Goal: Transaction & Acquisition: Book appointment/travel/reservation

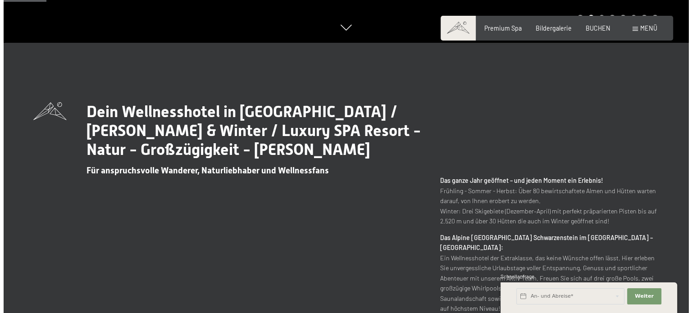
scroll to position [45, 0]
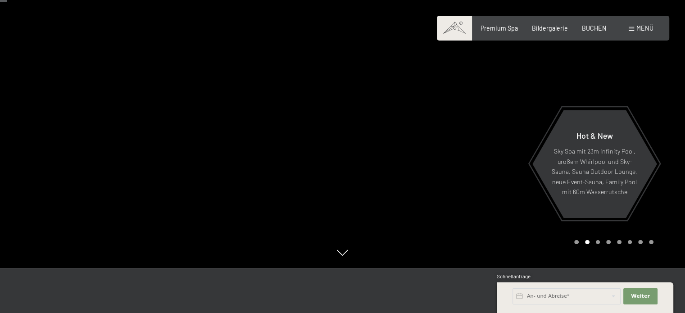
click at [643, 25] on span "Menü" at bounding box center [644, 28] width 17 height 8
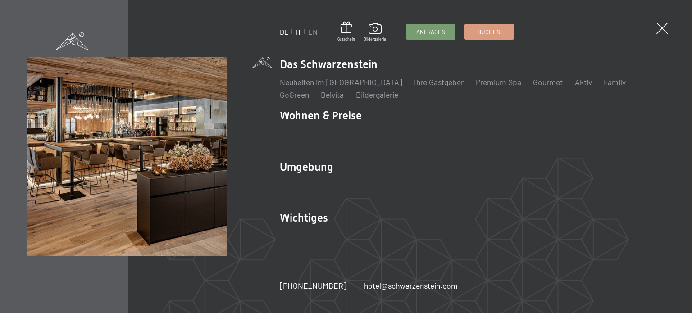
click at [299, 32] on link "IT" at bounding box center [298, 31] width 6 height 9
click at [298, 32] on link "IT" at bounding box center [298, 31] width 6 height 9
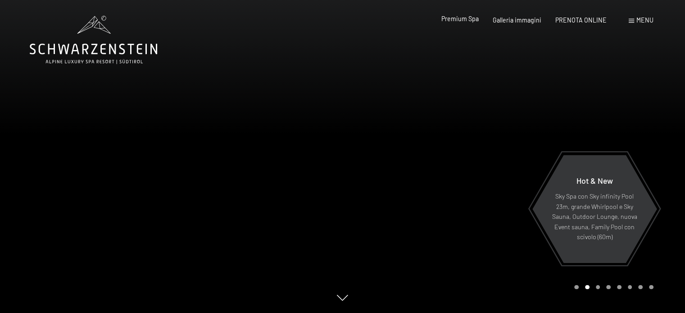
click at [463, 18] on span "Premium Spa" at bounding box center [459, 19] width 37 height 8
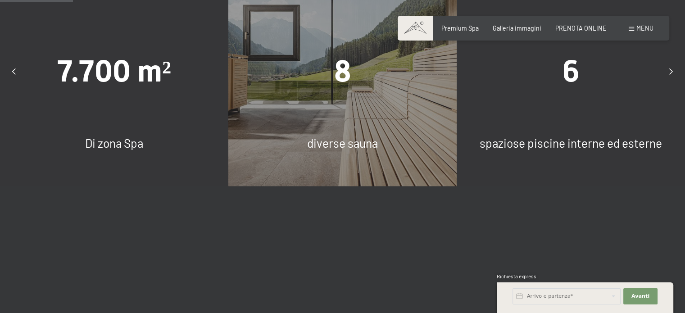
scroll to position [586, 0]
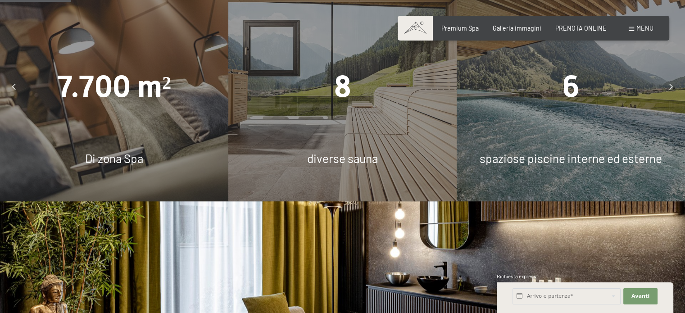
click at [328, 151] on span "diverse sauna" at bounding box center [342, 158] width 71 height 14
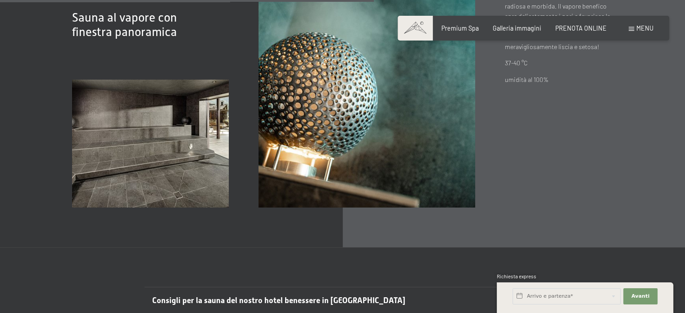
scroll to position [2703, 0]
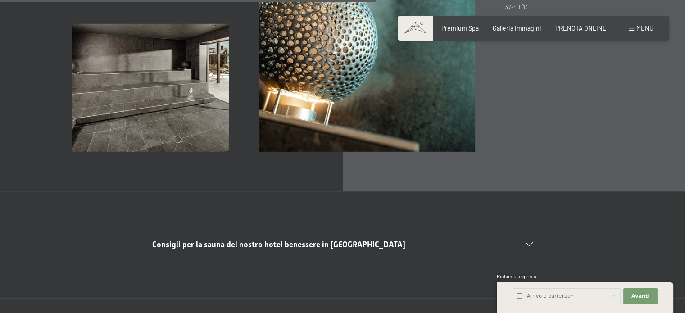
click at [527, 246] on icon at bounding box center [529, 245] width 7 height 4
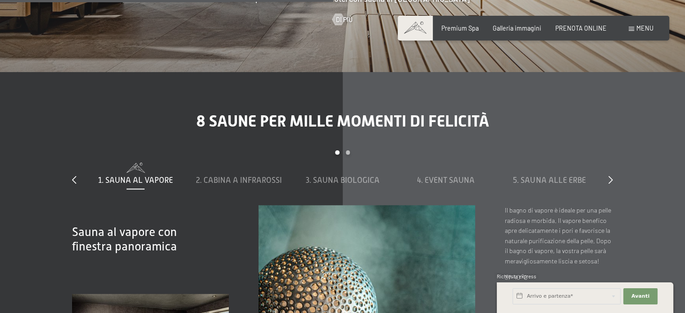
scroll to position [2387, 0]
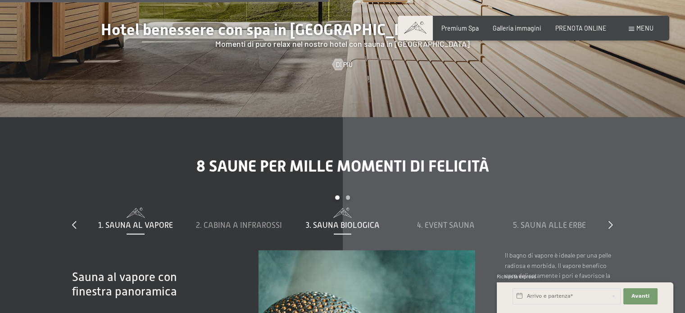
click at [348, 222] on span "3. Sauna biologica" at bounding box center [343, 225] width 74 height 9
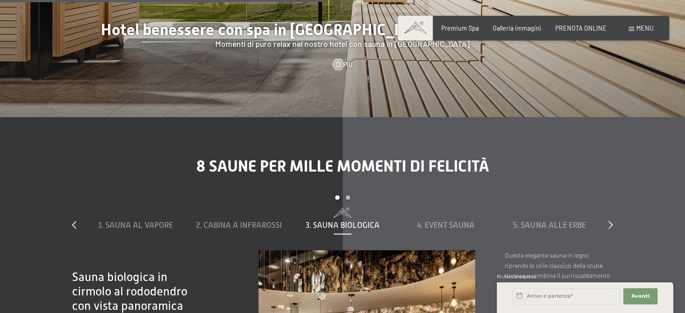
scroll to position [2252, 0]
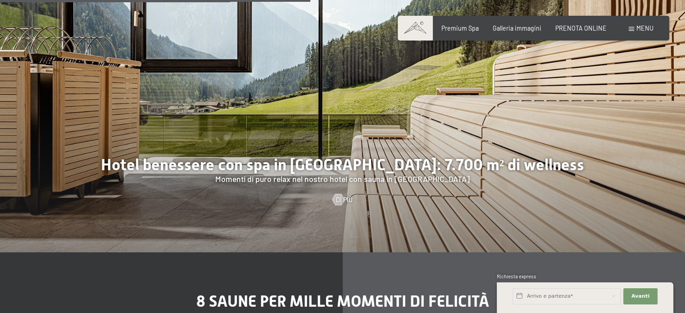
click at [653, 27] on div "Prenotazione Richiesta Premium Spa Galleria immagini PRENOTA ONLINE Menu DE IT …" at bounding box center [533, 28] width 240 height 9
click at [631, 28] on span at bounding box center [631, 29] width 5 height 4
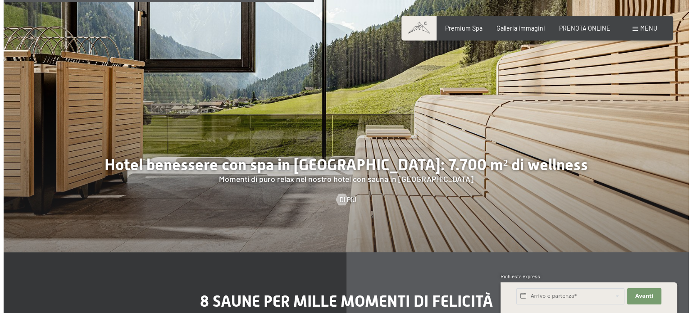
scroll to position [2263, 0]
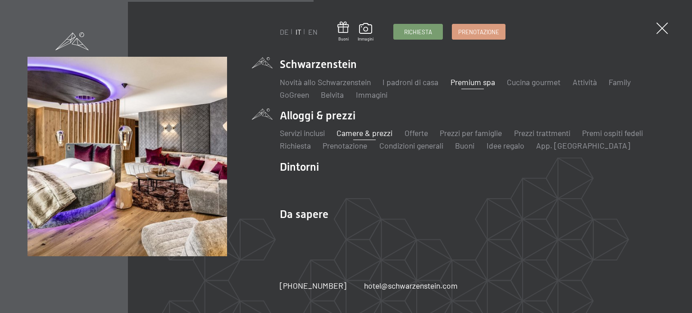
click at [351, 133] on link "Camere & prezzi" at bounding box center [364, 133] width 56 height 10
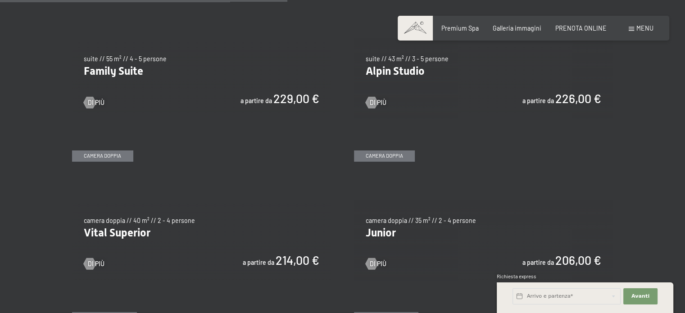
scroll to position [1081, 0]
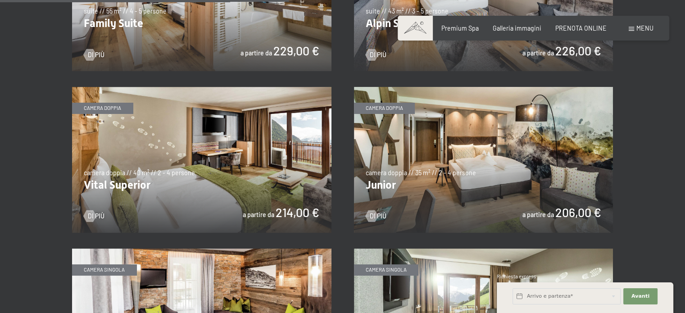
click at [192, 173] on img at bounding box center [201, 160] width 259 height 146
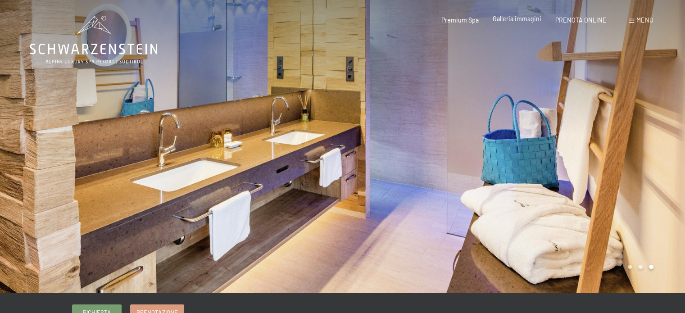
click at [513, 18] on span "Galleria immagini" at bounding box center [517, 19] width 49 height 8
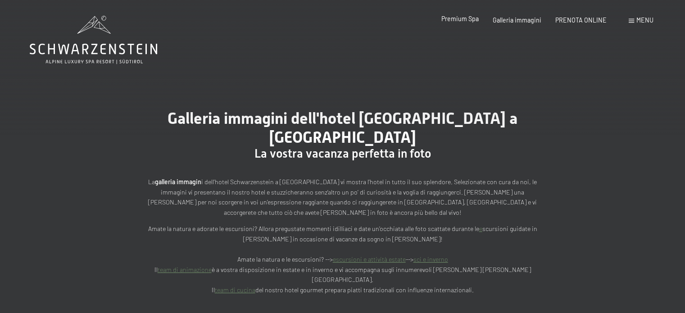
click at [464, 21] on span "Premium Spa" at bounding box center [459, 19] width 37 height 8
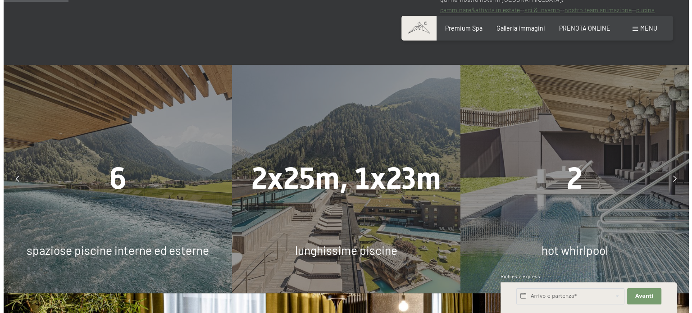
scroll to position [541, 0]
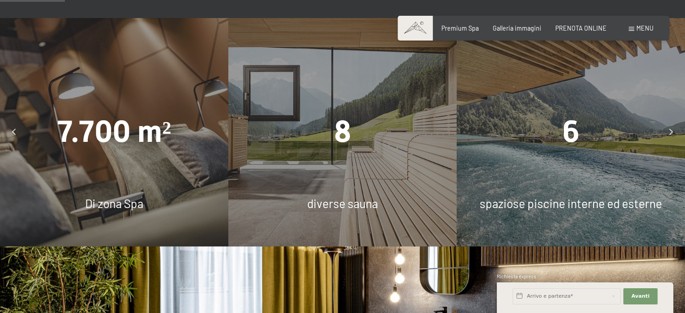
click at [647, 28] on span "Menu" at bounding box center [644, 28] width 17 height 8
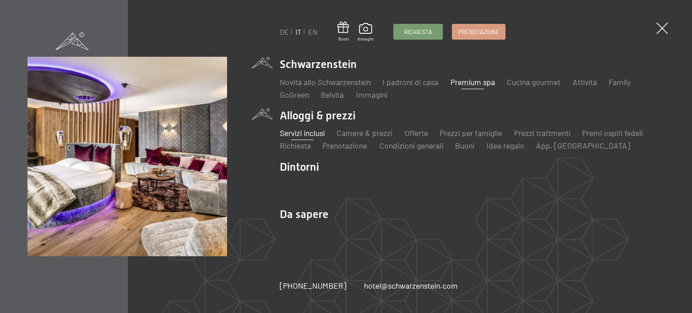
click at [307, 132] on link "Servizi inclusi" at bounding box center [302, 133] width 45 height 10
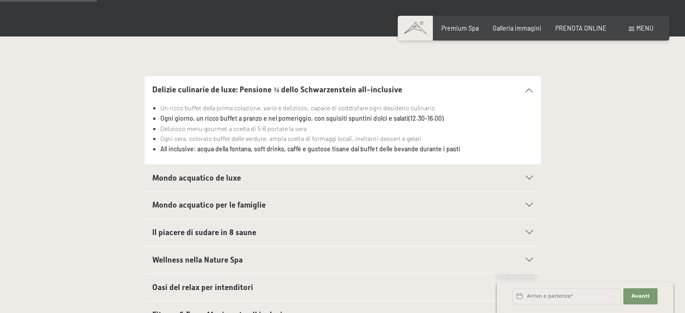
scroll to position [270, 0]
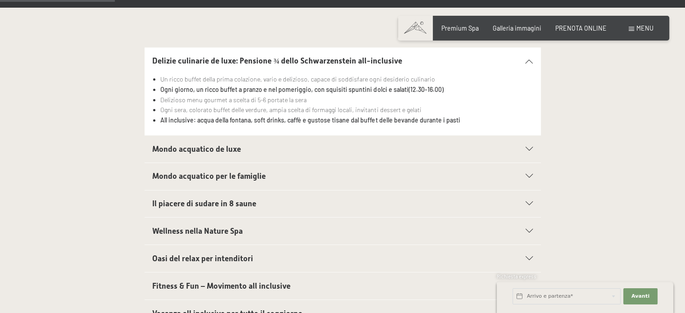
click at [219, 151] on span "Mondo acquatico de luxe" at bounding box center [196, 149] width 89 height 9
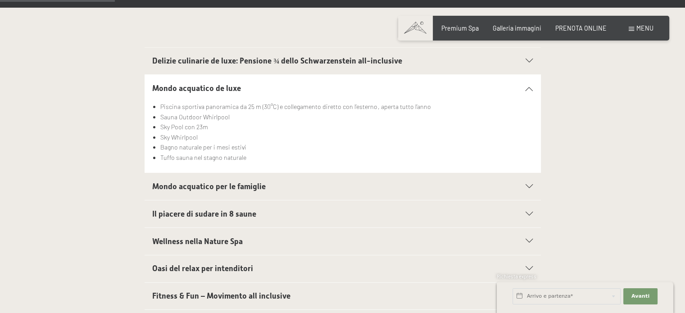
click at [231, 187] on span "Mondo acquatico per le famiglie" at bounding box center [209, 186] width 114 height 9
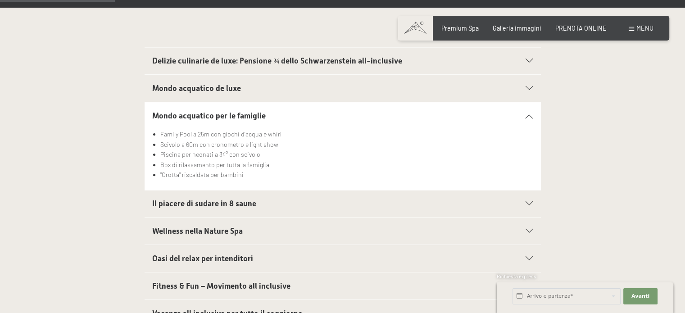
click at [202, 202] on span "Il piacere di sudare in 8 saune" at bounding box center [204, 203] width 104 height 9
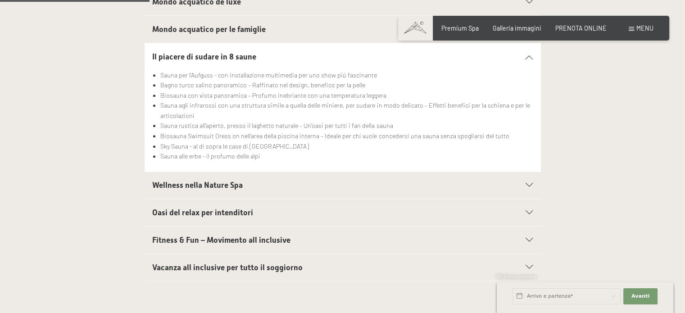
scroll to position [360, 0]
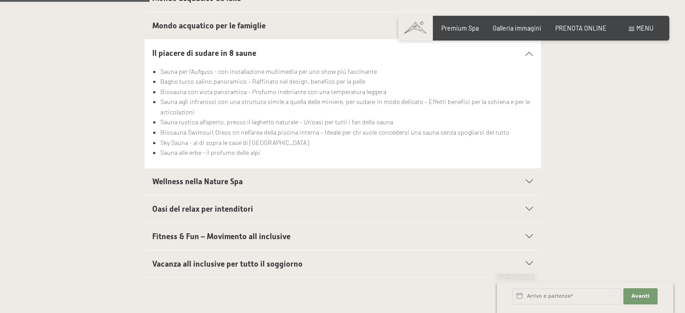
click at [206, 209] on span "Oasi del relax per intenditori" at bounding box center [202, 208] width 101 height 9
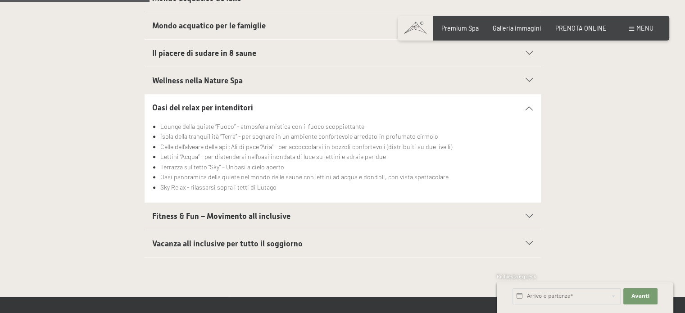
click at [206, 212] on span "Fitness & Fun – Movimento all inclusive" at bounding box center [221, 216] width 138 height 9
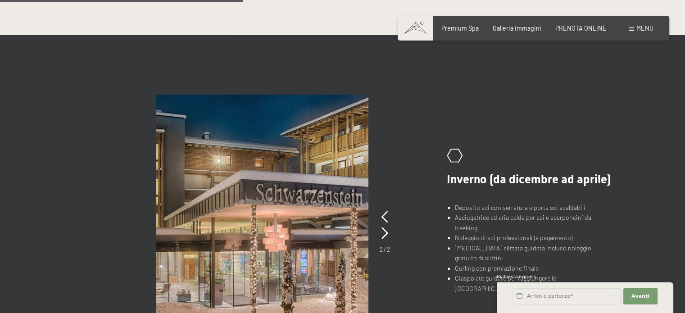
scroll to position [586, 0]
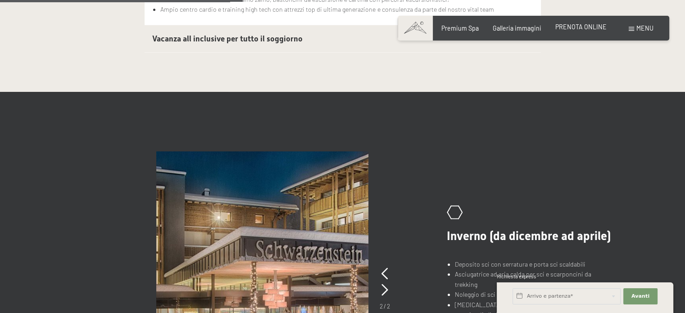
click at [584, 27] on span "PRENOTA ONLINE" at bounding box center [580, 27] width 51 height 8
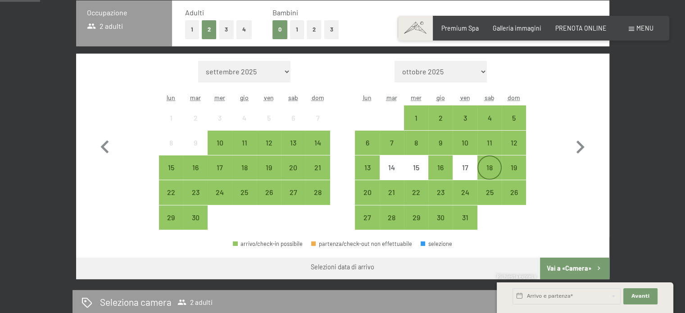
scroll to position [180, 0]
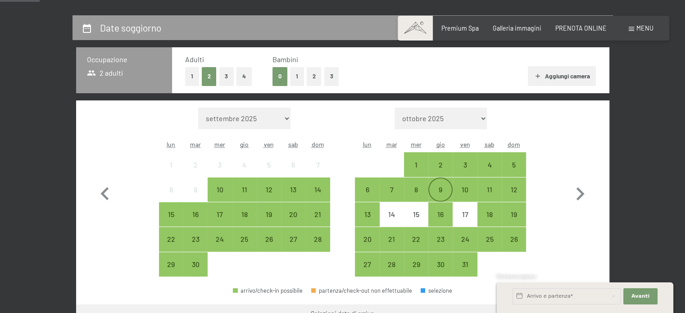
click at [441, 188] on div "9" at bounding box center [440, 197] width 23 height 23
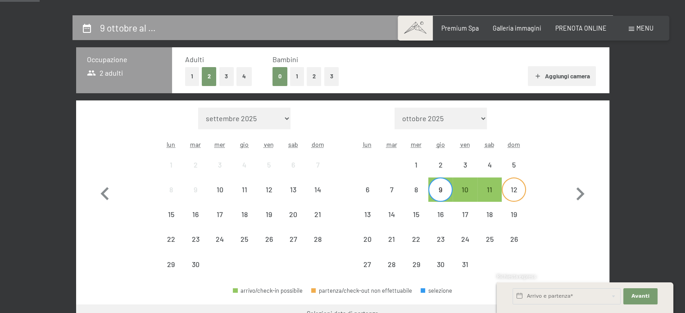
click at [514, 190] on div "12" at bounding box center [514, 197] width 23 height 23
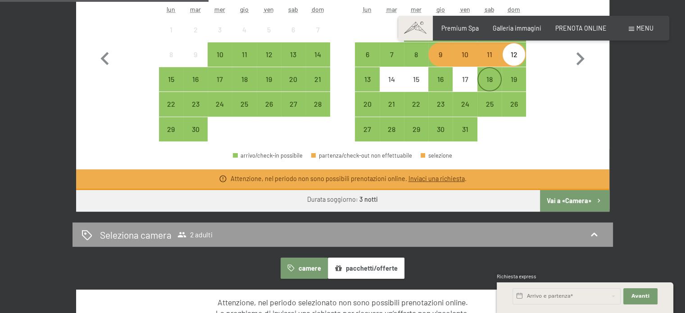
scroll to position [225, 0]
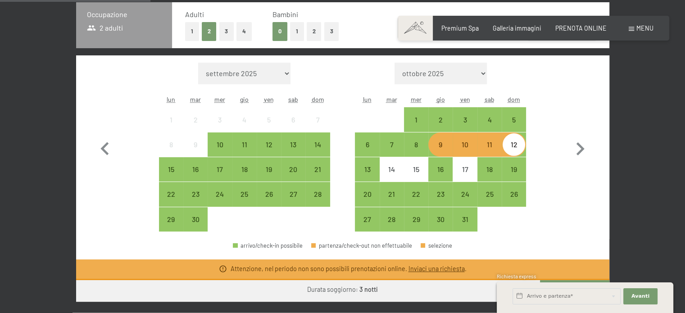
click at [546, 213] on div "Mese/anno settembre 2025 ottobre 2025 novembre 2025 dicembre 2025 gennaio 2026 …" at bounding box center [342, 147] width 501 height 169
click at [437, 176] on div "16" at bounding box center [440, 177] width 23 height 23
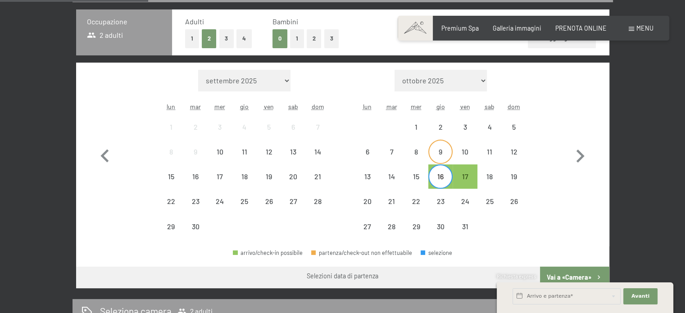
click at [443, 161] on div "9" at bounding box center [440, 159] width 23 height 23
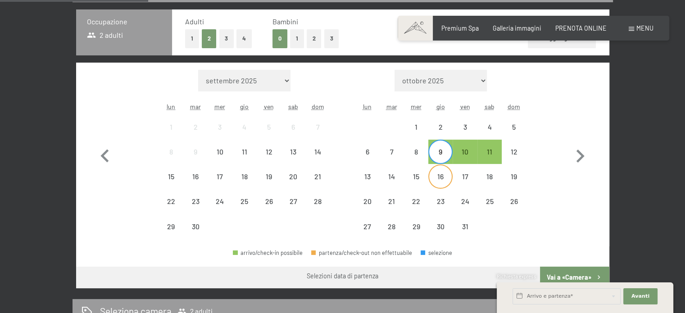
click at [436, 175] on div "16" at bounding box center [440, 184] width 23 height 23
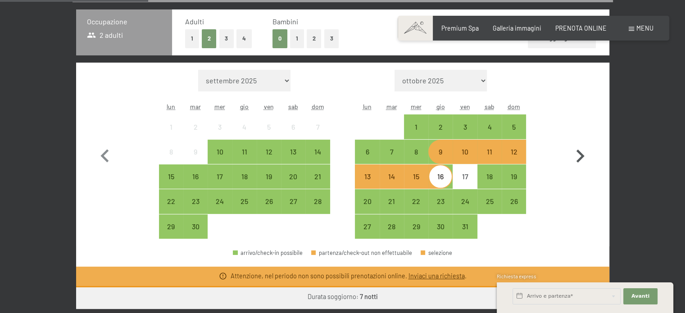
click at [582, 156] on icon "button" at bounding box center [581, 156] width 8 height 13
select select "2025-10-01"
select select "2025-11-01"
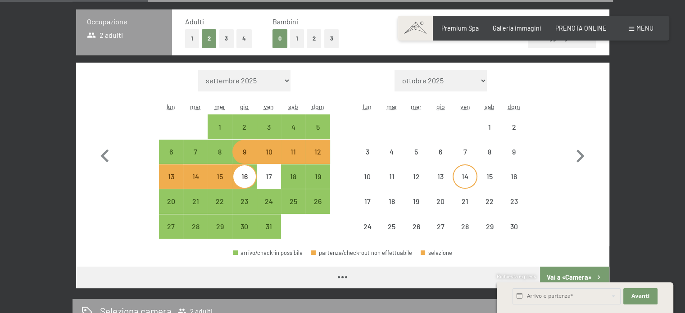
select select "2025-10-01"
select select "2025-11-01"
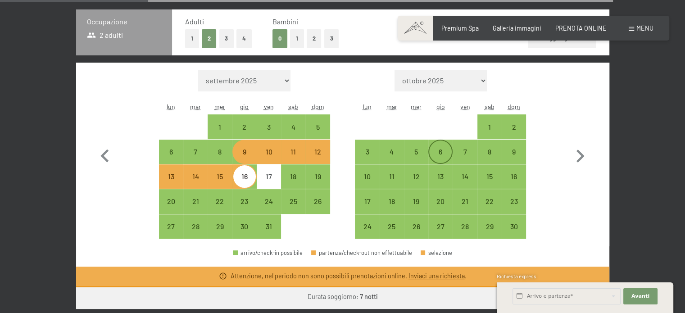
click at [441, 154] on div "6" at bounding box center [440, 159] width 23 height 23
select select "2025-10-01"
select select "2025-11-01"
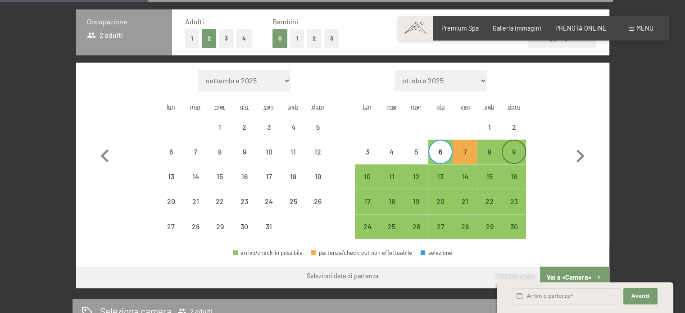
click at [514, 153] on div "9" at bounding box center [514, 159] width 23 height 23
select select "2025-10-01"
select select "2025-11-01"
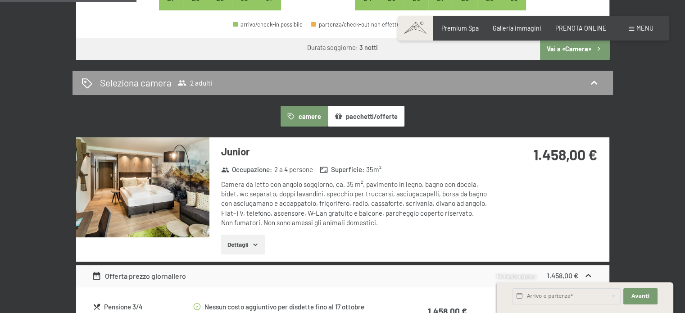
scroll to position [443, 0]
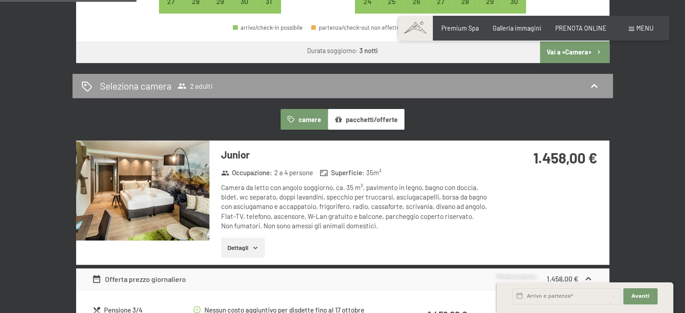
click at [239, 250] on button "Dettagli" at bounding box center [243, 248] width 44 height 20
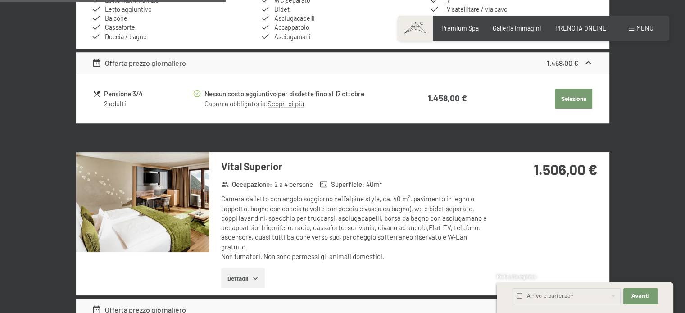
scroll to position [804, 0]
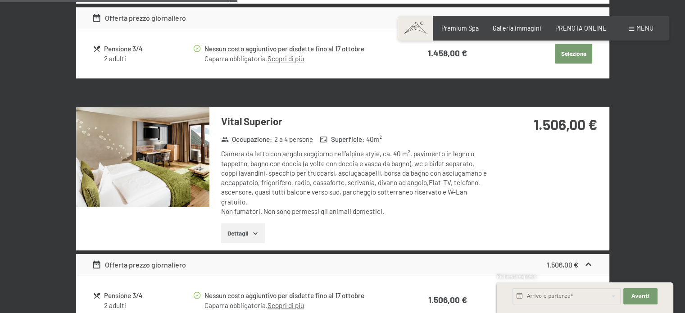
click at [254, 232] on icon "button" at bounding box center [255, 233] width 7 height 7
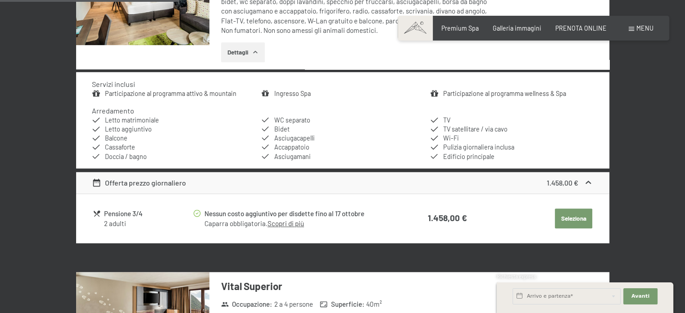
scroll to position [623, 0]
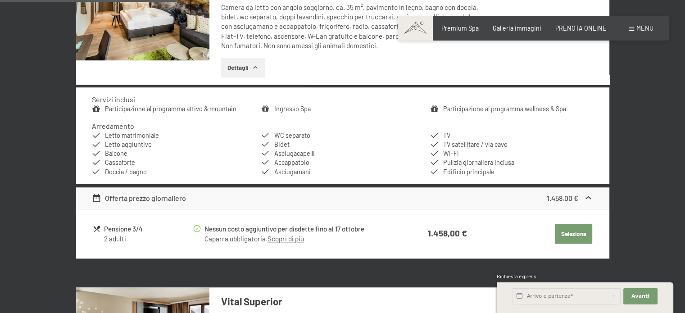
click at [153, 37] on img at bounding box center [142, 10] width 133 height 100
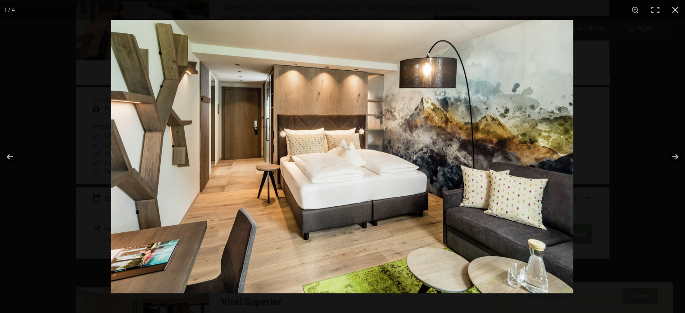
click at [325, 157] on img at bounding box center [342, 156] width 462 height 273
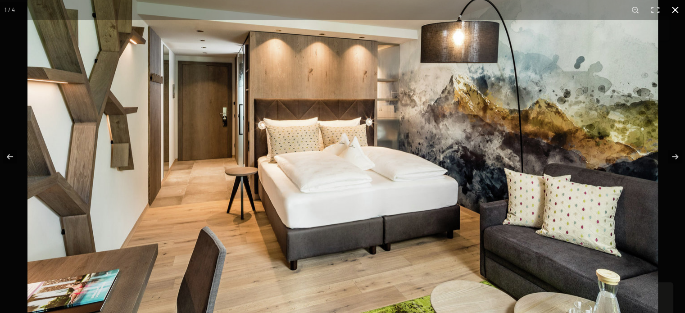
click at [677, 6] on button "button" at bounding box center [675, 10] width 20 height 20
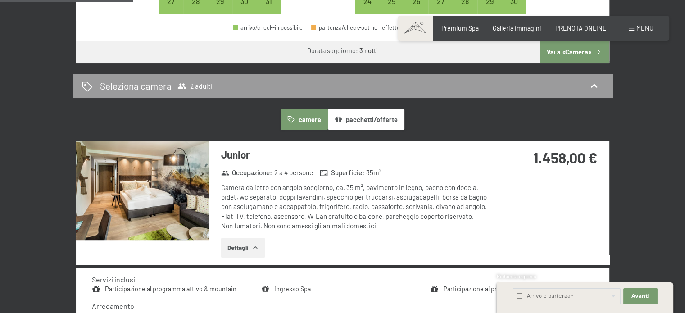
scroll to position [578, 0]
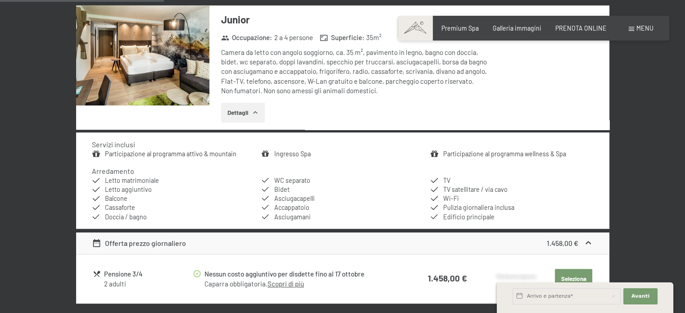
click at [584, 242] on icon at bounding box center [588, 242] width 9 height 9
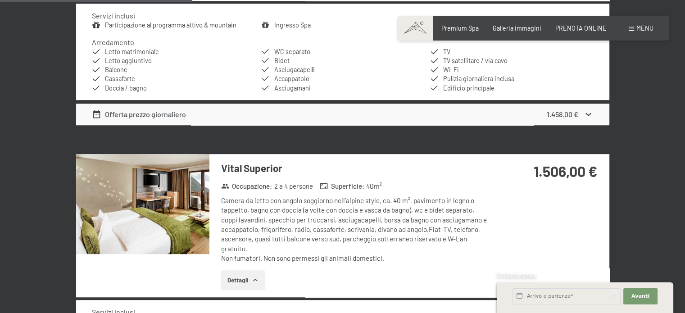
scroll to position [713, 0]
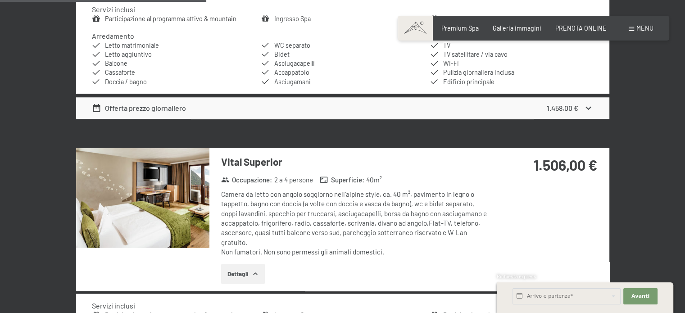
click at [592, 107] on icon at bounding box center [588, 107] width 9 height 9
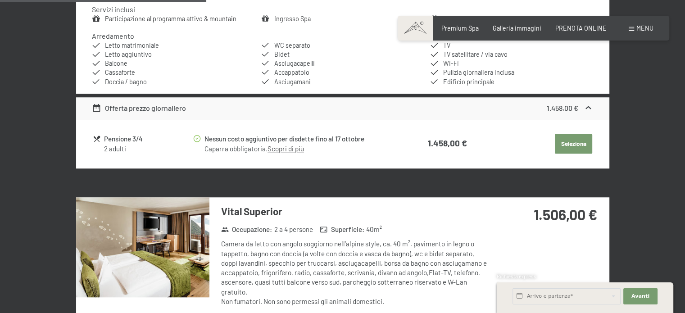
click at [571, 144] on button "Seleziona" at bounding box center [573, 144] width 37 height 20
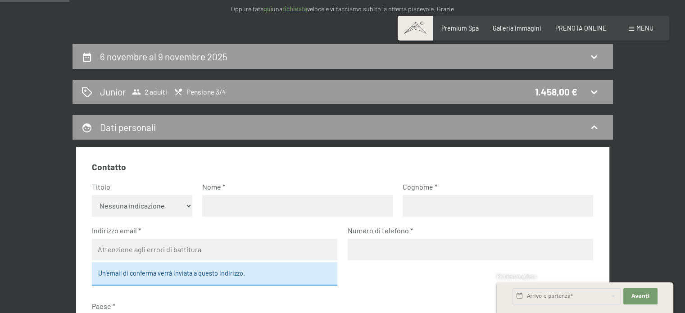
scroll to position [105, 0]
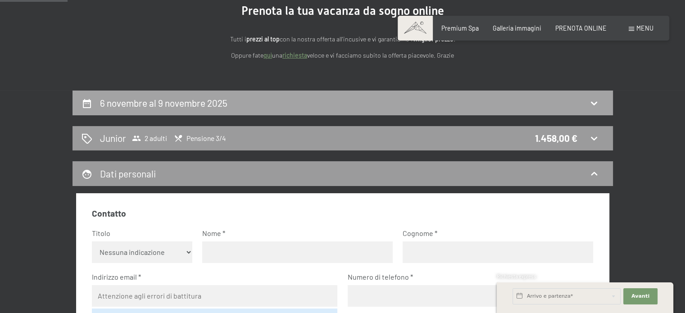
click at [594, 101] on icon at bounding box center [594, 103] width 11 height 11
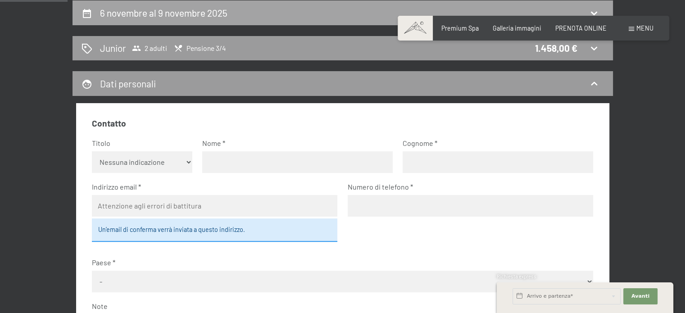
select select "2025-10-01"
select select "2025-11-01"
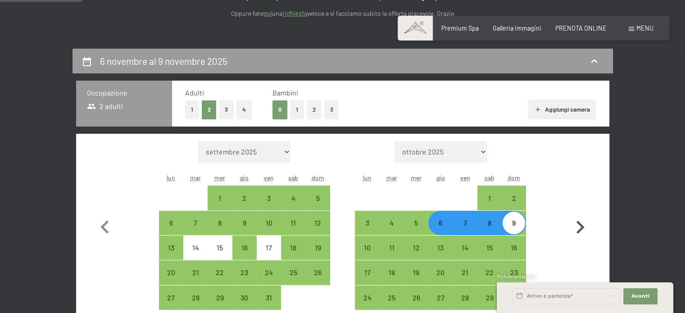
scroll to position [105, 0]
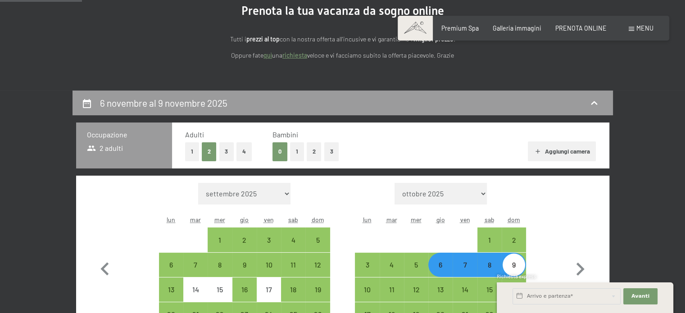
click at [297, 149] on button "1" at bounding box center [297, 151] width 14 height 18
select select "2025-10-01"
select select "2025-11-01"
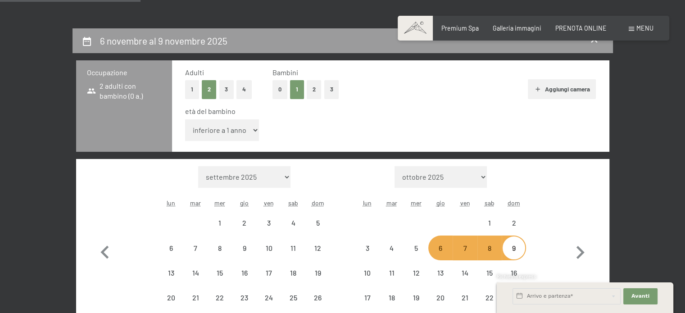
scroll to position [240, 0]
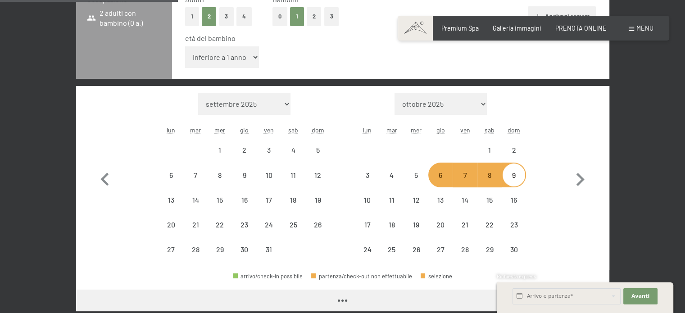
select select "2025-10-01"
select select "2025-11-01"
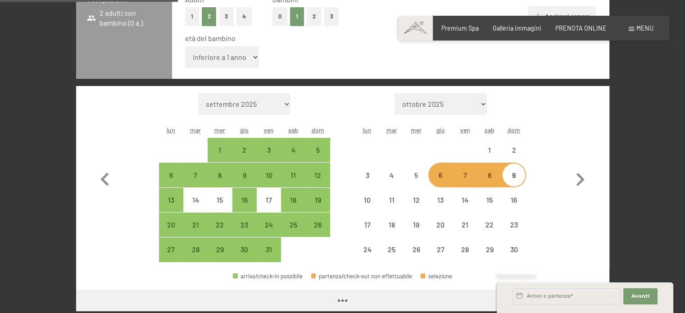
select select "2025-10-01"
select select "2025-11-01"
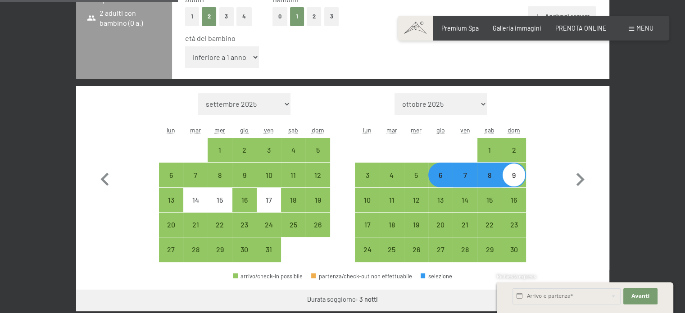
click at [440, 176] on div "6" at bounding box center [440, 183] width 23 height 23
select select "2025-10-01"
select select "2025-11-01"
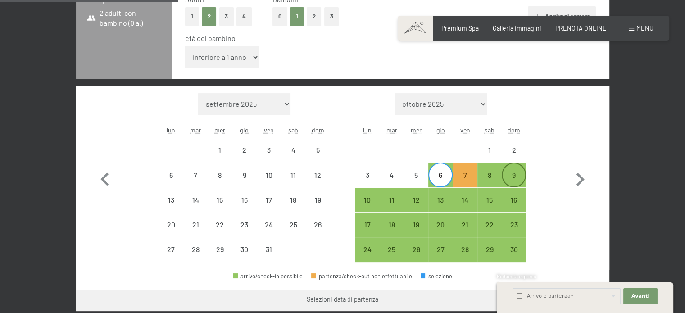
click at [510, 174] on div "9" at bounding box center [514, 183] width 23 height 23
select select "2025-10-01"
select select "2025-11-01"
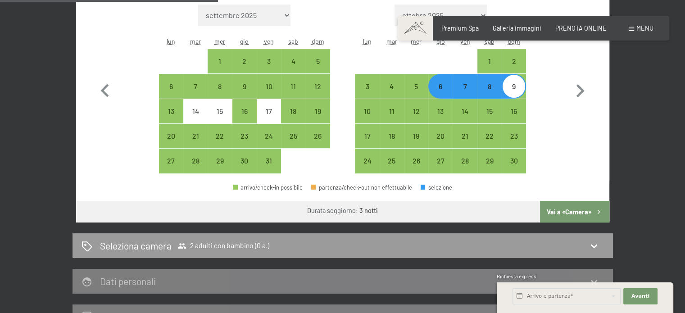
scroll to position [420, 0]
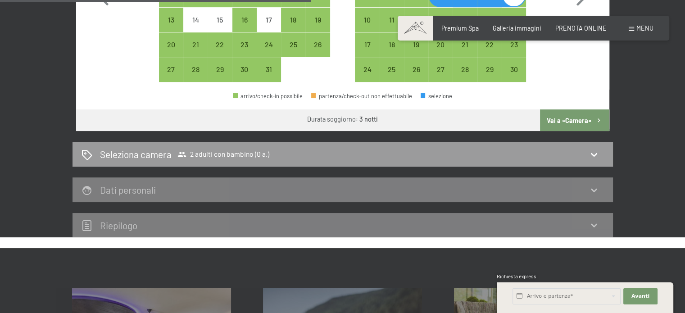
click at [571, 119] on button "Vai a «Camera»" at bounding box center [574, 120] width 69 height 22
select select "2025-10-01"
select select "2025-11-01"
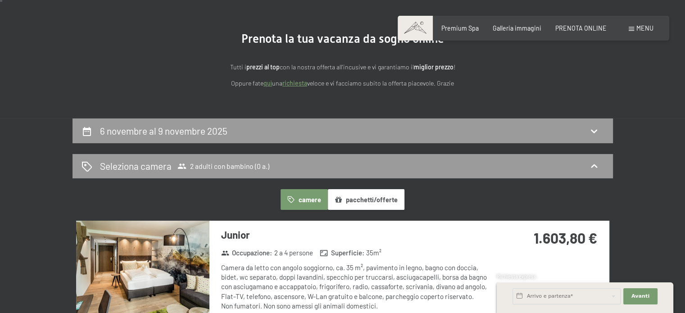
scroll to position [0, 0]
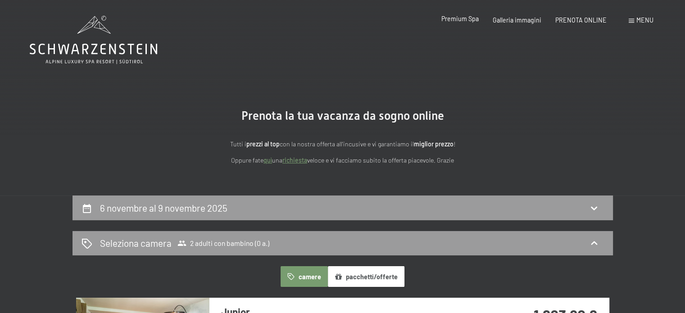
click at [456, 19] on span "Premium Spa" at bounding box center [459, 19] width 37 height 8
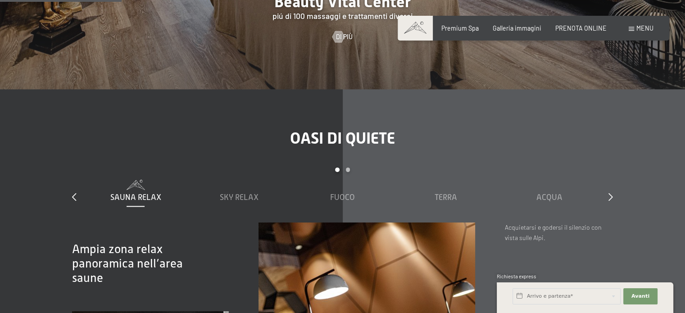
scroll to position [1081, 0]
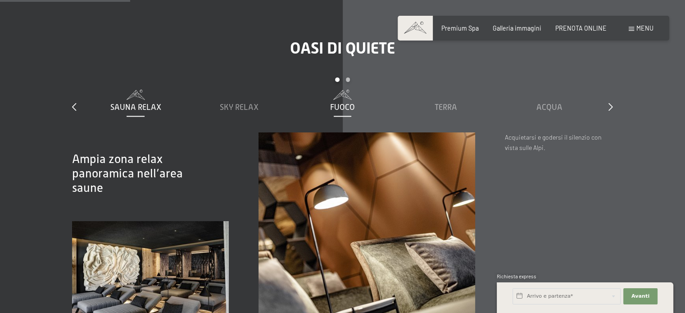
click at [344, 104] on span "Fuoco" at bounding box center [342, 107] width 25 height 9
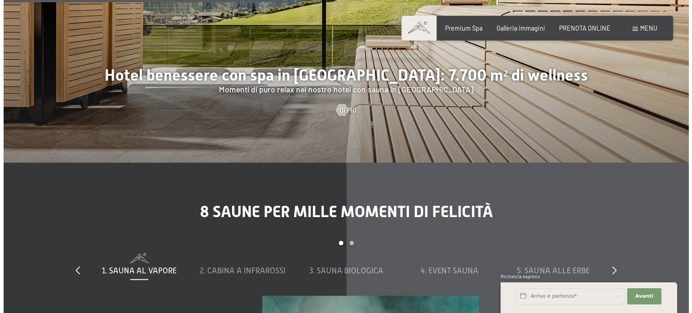
scroll to position [2342, 0]
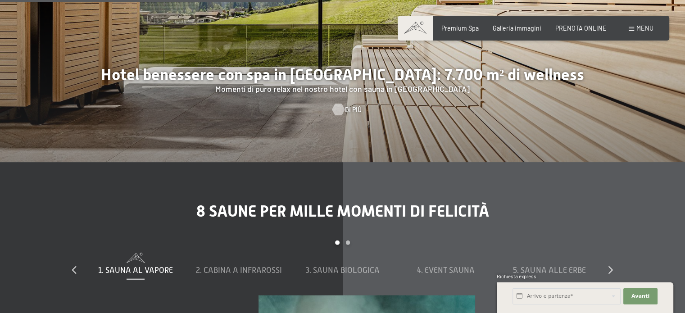
click at [341, 107] on div at bounding box center [338, 110] width 7 height 12
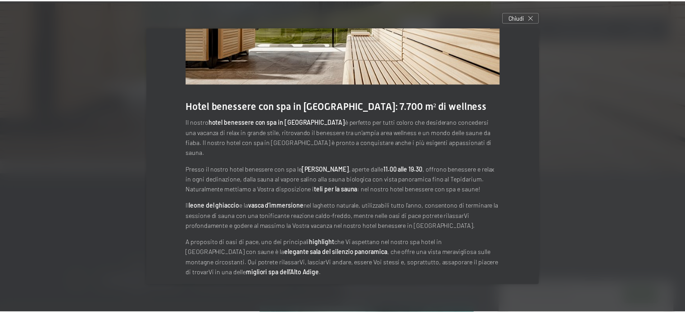
scroll to position [0, 0]
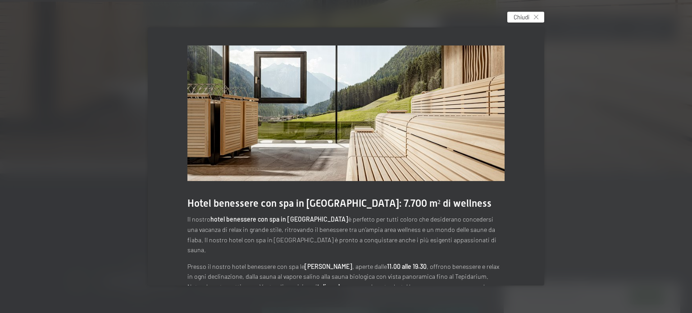
click at [517, 18] on span "Chiudi" at bounding box center [521, 17] width 16 height 8
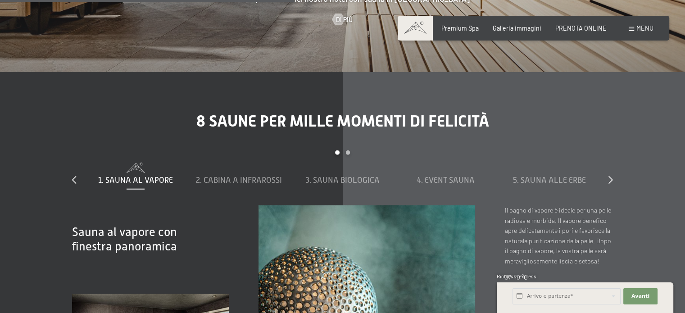
scroll to position [2522, 0]
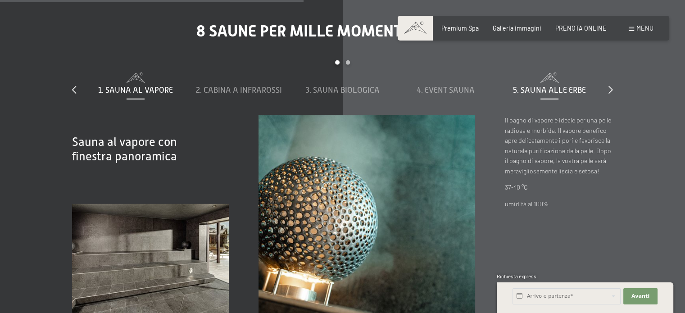
click at [556, 88] on span "5. Sauna alle erbe" at bounding box center [549, 90] width 73 height 9
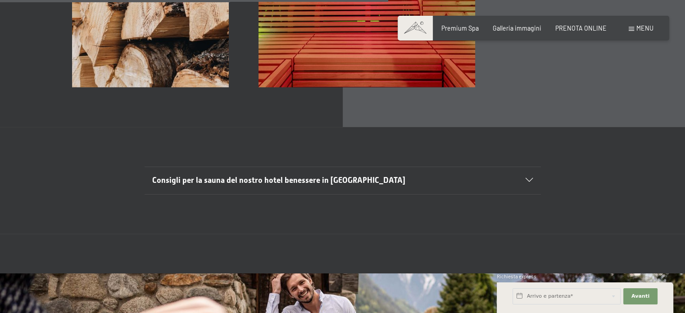
scroll to position [2793, 0]
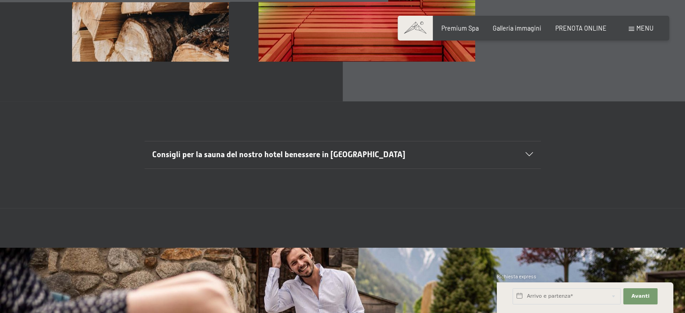
click at [342, 154] on span "Consigli per la sauna del nostro hotel benessere in Trentino Alto Adige" at bounding box center [278, 154] width 253 height 9
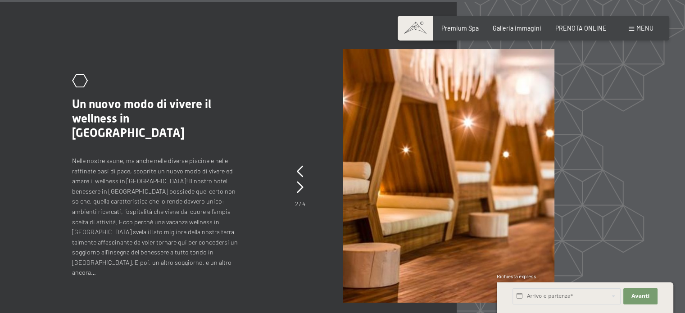
scroll to position [3513, 0]
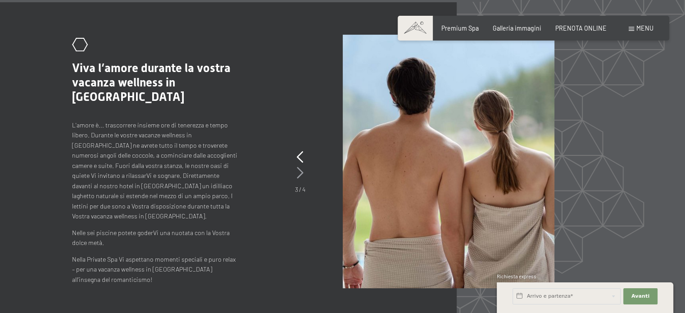
click at [297, 175] on div "3 / 4" at bounding box center [300, 172] width 10 height 45
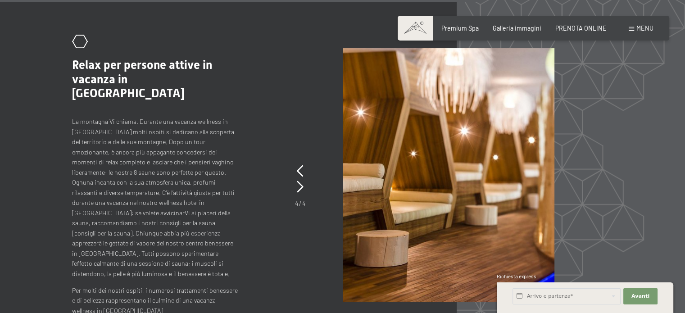
click at [299, 178] on span "Consenso marketing*" at bounding box center [289, 182] width 68 height 9
click at [251, 178] on input "Consenso marketing*" at bounding box center [246, 182] width 9 height 9
checkbox input "false"
click at [299, 165] on icon at bounding box center [300, 171] width 7 height 12
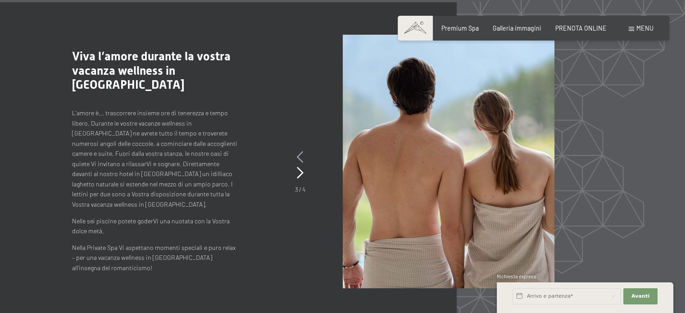
click at [299, 161] on icon at bounding box center [300, 157] width 7 height 12
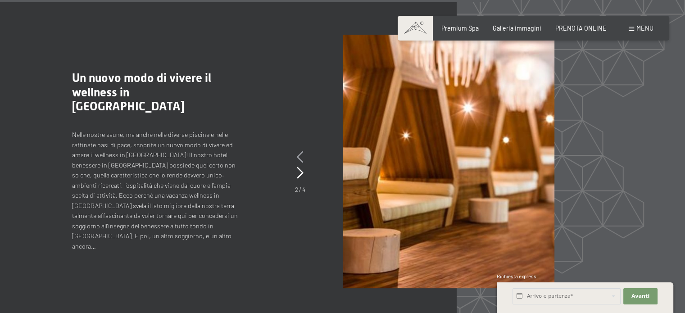
click at [299, 161] on icon at bounding box center [300, 157] width 7 height 12
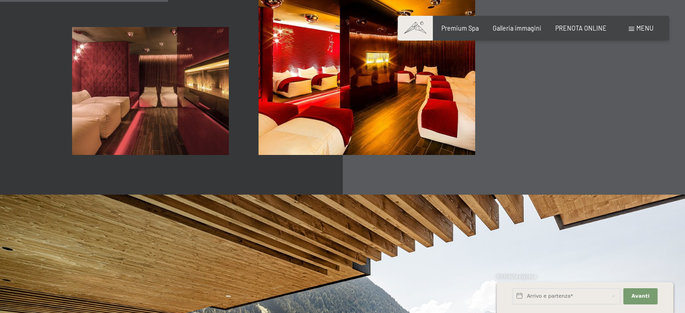
scroll to position [1050, 0]
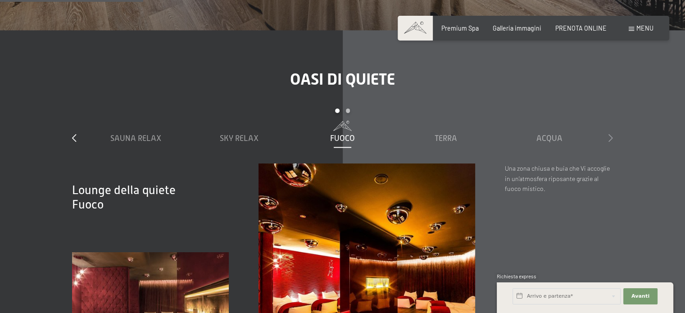
click at [612, 139] on icon at bounding box center [611, 138] width 5 height 8
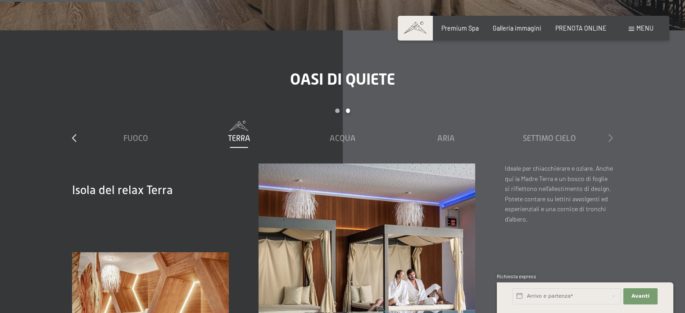
click at [612, 139] on icon at bounding box center [611, 138] width 5 height 8
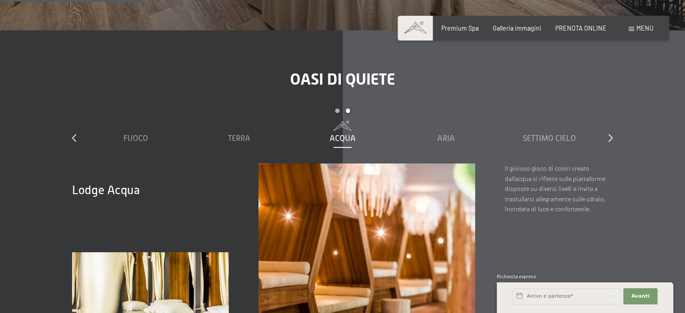
click at [331, 132] on div "Acqua" at bounding box center [342, 132] width 95 height 23
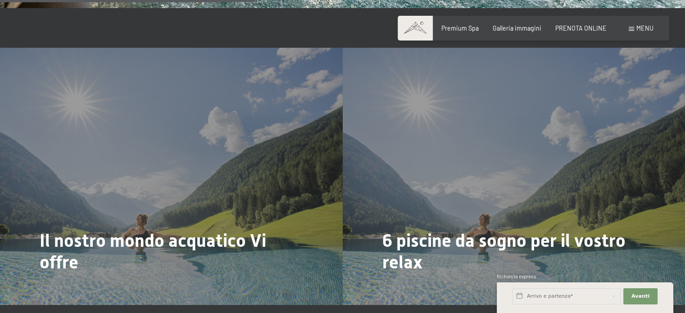
scroll to position [1906, 0]
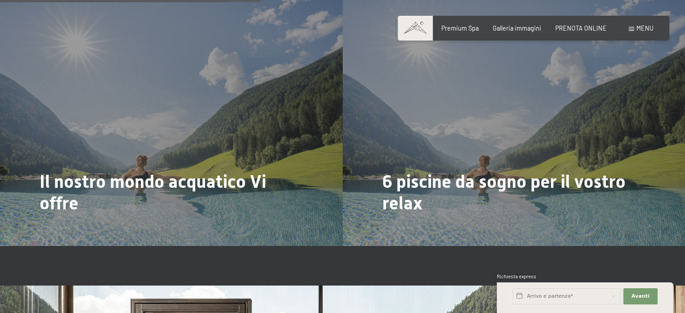
click at [420, 31] on span at bounding box center [415, 28] width 35 height 25
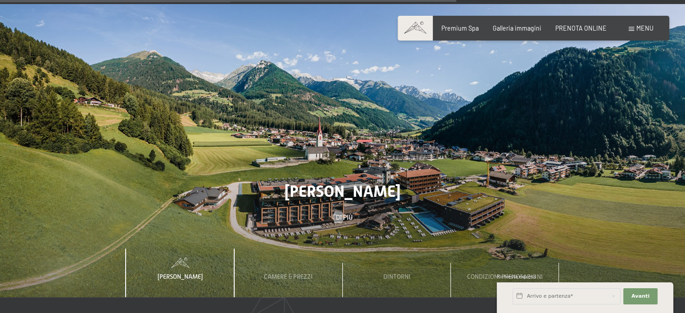
scroll to position [2612, 0]
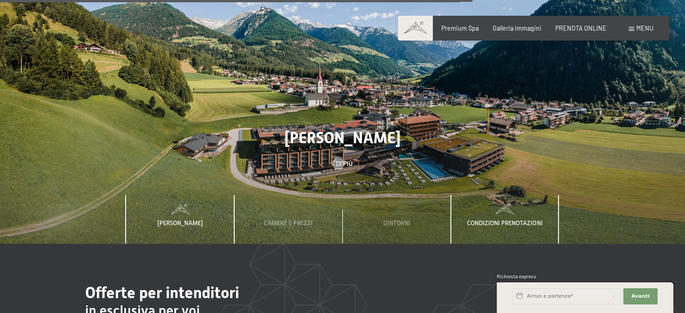
click at [497, 219] on span "Condizioni prenotazioni" at bounding box center [504, 222] width 75 height 7
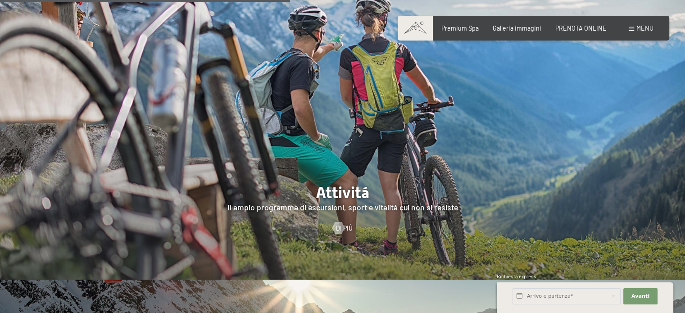
scroll to position [1576, 0]
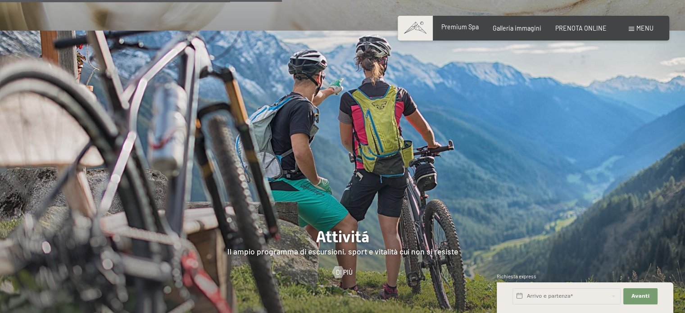
click at [459, 31] on div "Premium Spa" at bounding box center [459, 27] width 37 height 9
click at [459, 26] on span "Premium Spa" at bounding box center [459, 27] width 37 height 8
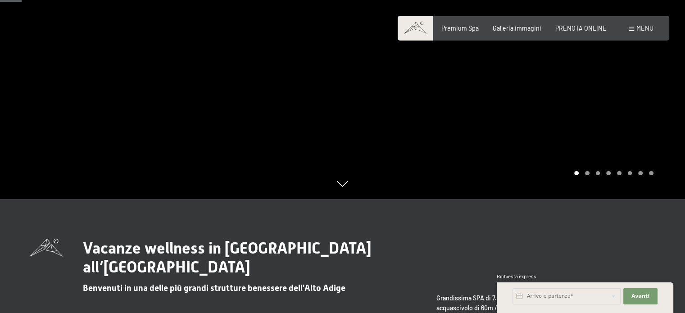
scroll to position [45, 0]
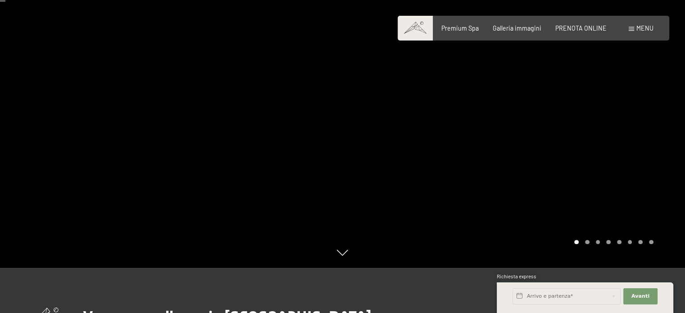
click at [499, 120] on div at bounding box center [514, 111] width 343 height 313
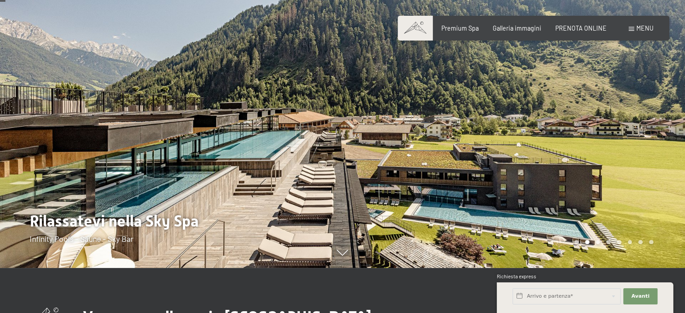
click at [493, 136] on div at bounding box center [514, 111] width 343 height 313
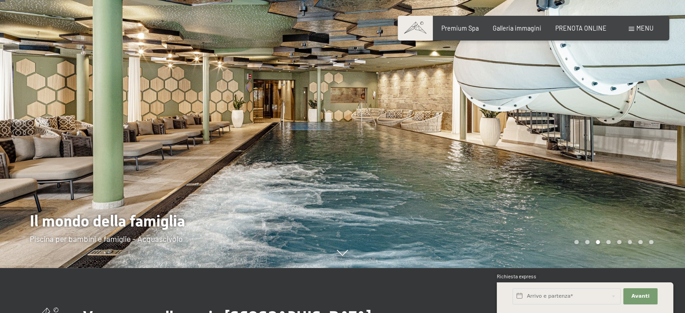
click at [495, 136] on div at bounding box center [514, 111] width 343 height 313
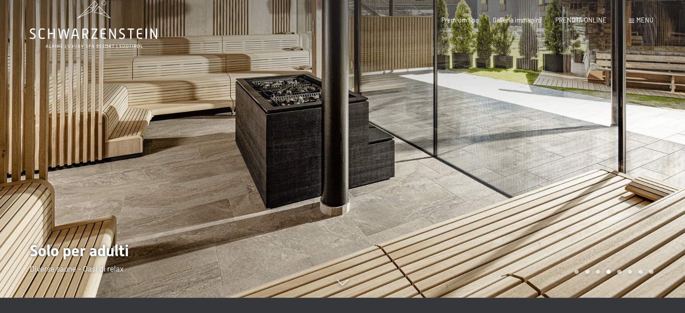
scroll to position [0, 0]
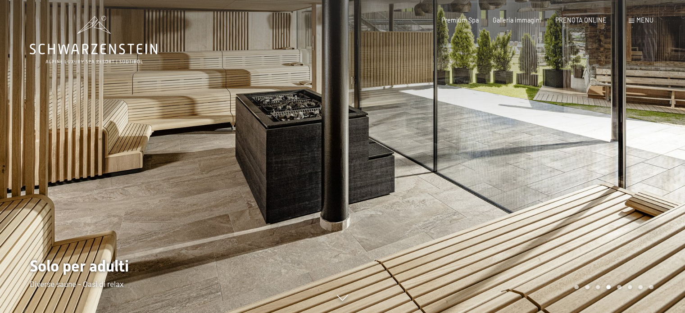
click at [75, 142] on div at bounding box center [171, 156] width 343 height 313
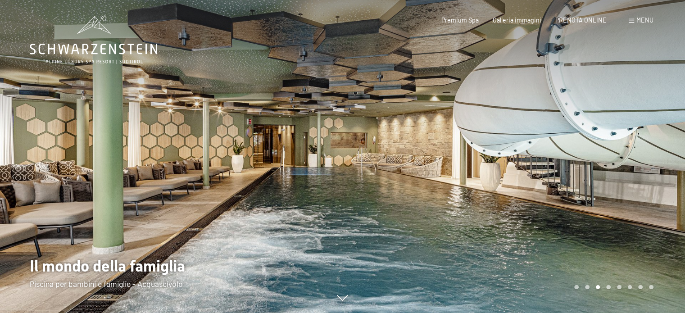
click at [514, 164] on div at bounding box center [514, 156] width 343 height 313
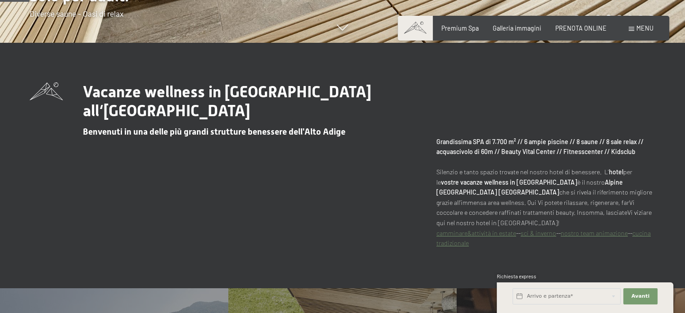
scroll to position [45, 0]
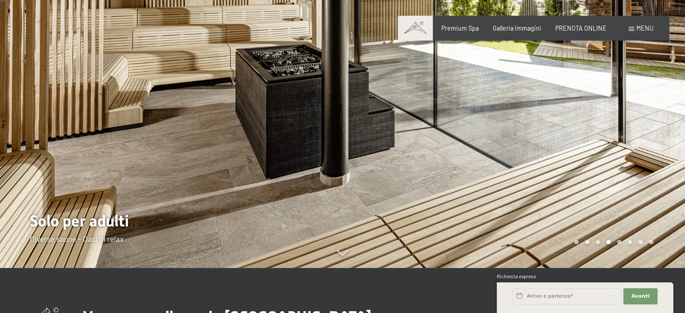
click at [645, 119] on div at bounding box center [514, 111] width 343 height 313
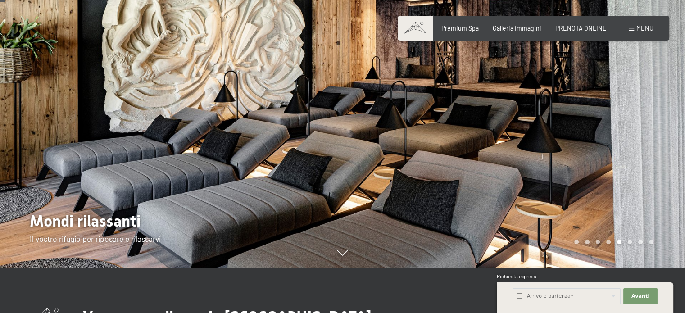
click at [623, 122] on div at bounding box center [514, 111] width 343 height 313
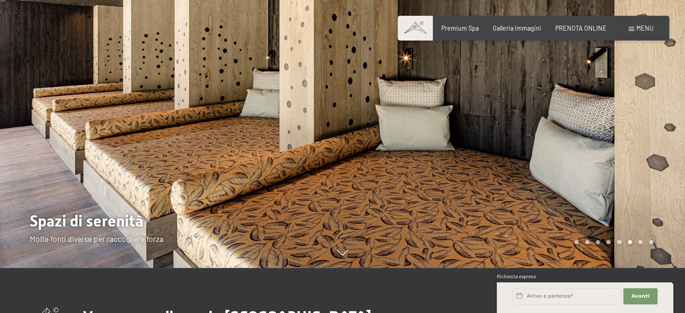
click at [621, 124] on div at bounding box center [514, 111] width 343 height 313
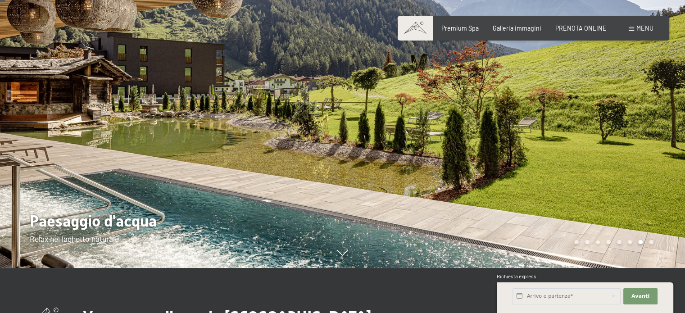
click at [621, 124] on div at bounding box center [514, 111] width 343 height 313
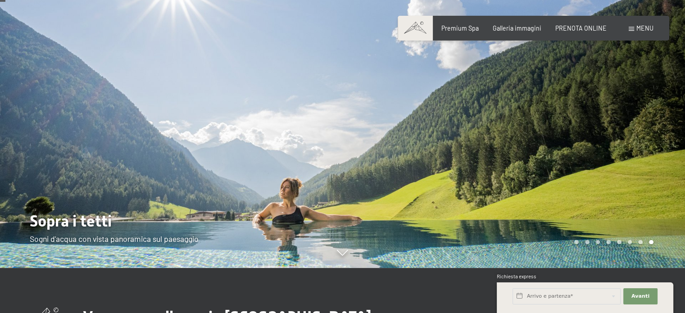
click at [621, 124] on div at bounding box center [514, 111] width 343 height 313
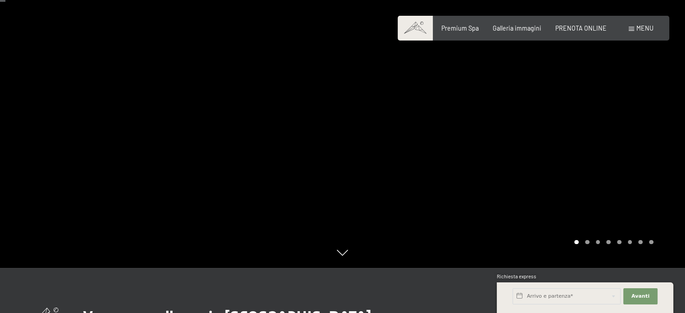
click at [615, 142] on div at bounding box center [514, 111] width 343 height 313
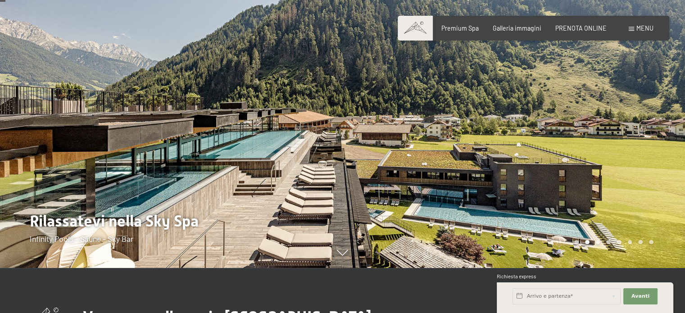
click at [615, 142] on div at bounding box center [514, 111] width 343 height 313
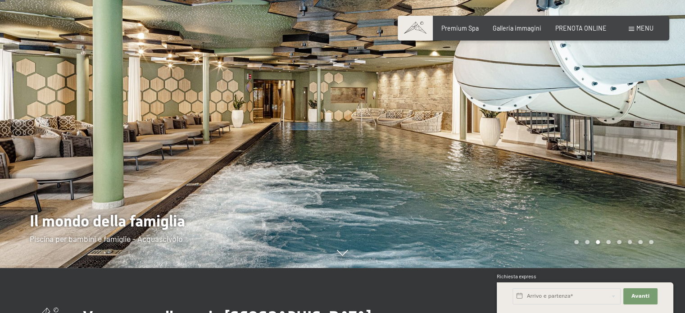
click at [602, 130] on div at bounding box center [514, 111] width 343 height 313
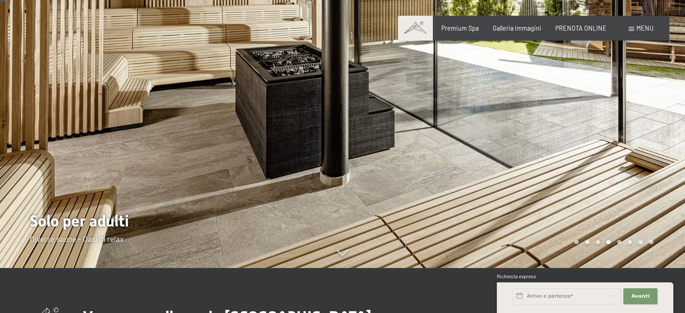
click at [602, 130] on div at bounding box center [514, 111] width 343 height 313
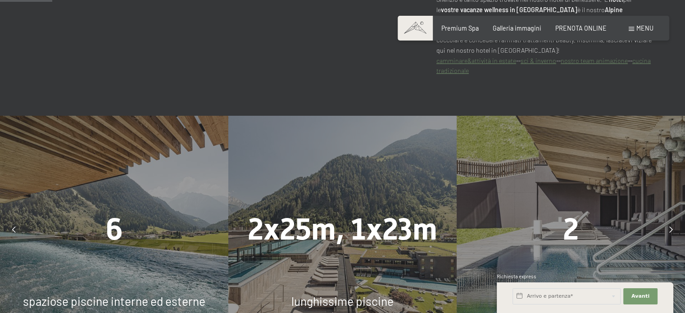
scroll to position [495, 0]
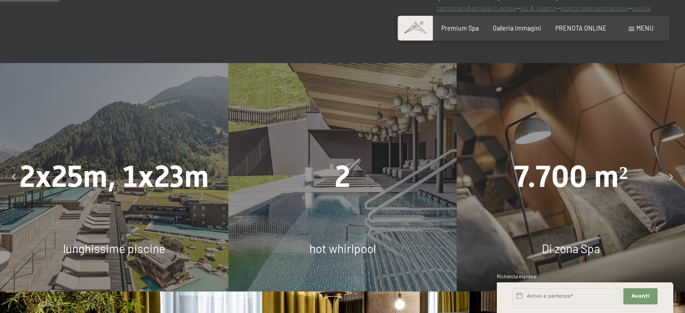
click at [102, 198] on div "2x25m, 1x23m" at bounding box center [114, 177] width 228 height 42
click at [328, 201] on div "2 hot whirlpool" at bounding box center [342, 177] width 228 height 228
click at [329, 232] on div "2 hot whirlpool" at bounding box center [342, 177] width 228 height 228
click at [329, 233] on div "2 hot whirlpool" at bounding box center [342, 177] width 228 height 228
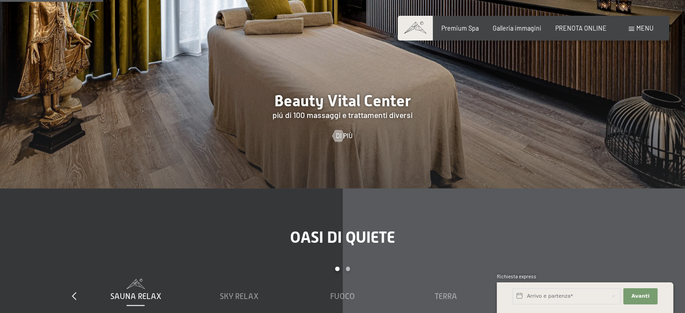
scroll to position [991, 0]
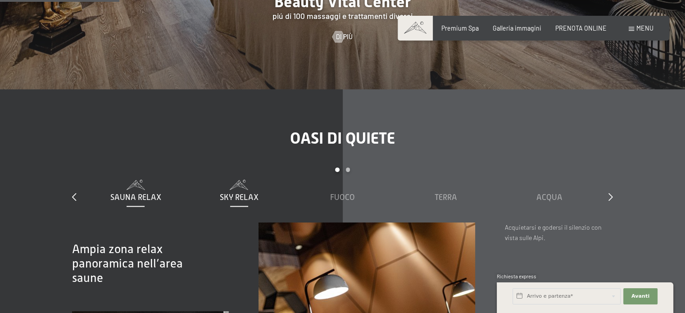
click at [241, 196] on span "Sky Relax" at bounding box center [239, 197] width 39 height 9
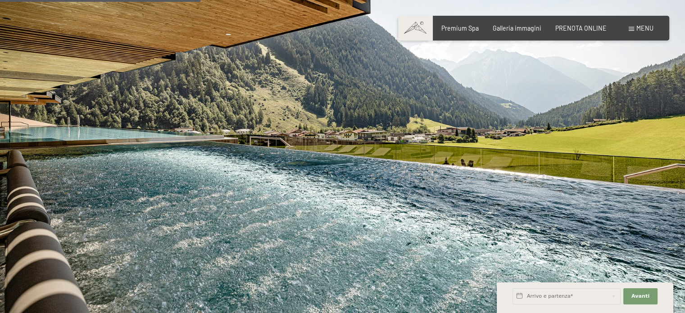
scroll to position [1486, 0]
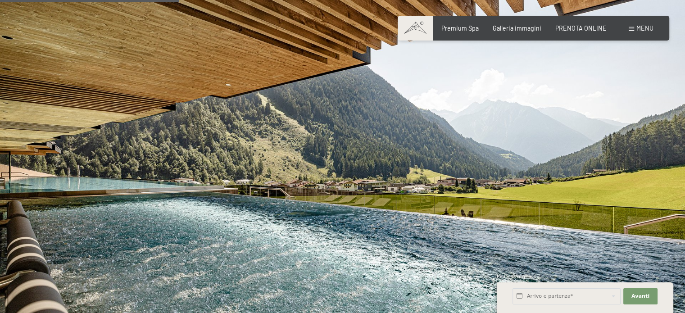
click at [640, 29] on span "Menu" at bounding box center [644, 28] width 17 height 8
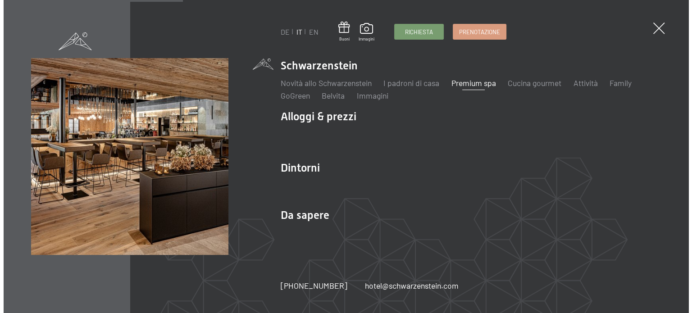
scroll to position [1491, 0]
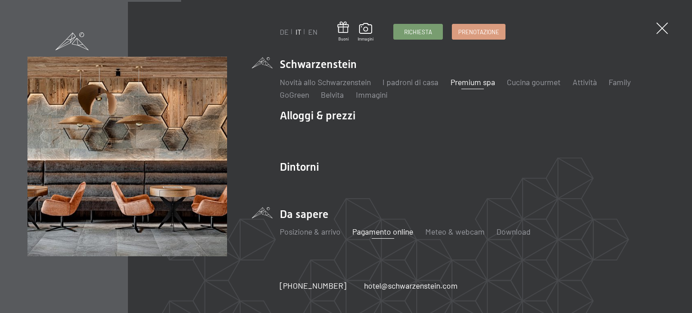
click at [377, 231] on link "Pagamento online" at bounding box center [382, 232] width 61 height 10
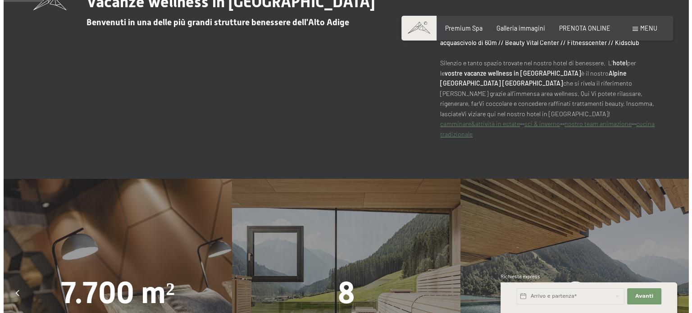
scroll to position [135, 0]
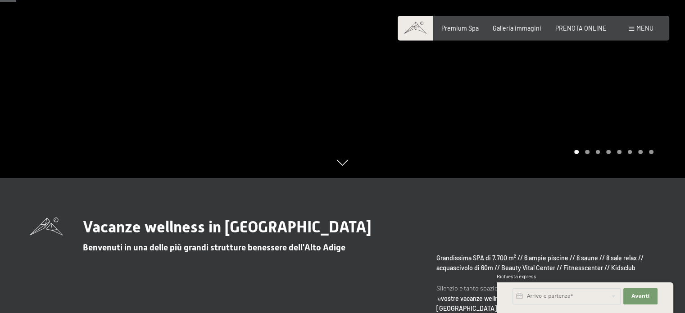
click at [638, 30] on span "Menu" at bounding box center [644, 28] width 17 height 8
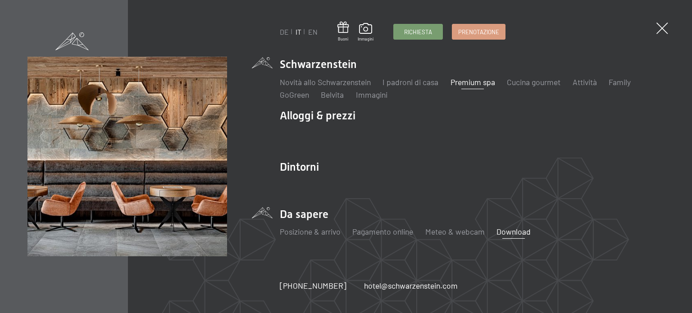
click at [514, 233] on link "Download" at bounding box center [513, 232] width 34 height 10
click at [513, 230] on link "Download" at bounding box center [513, 232] width 34 height 10
click at [511, 232] on link "Download" at bounding box center [513, 232] width 34 height 10
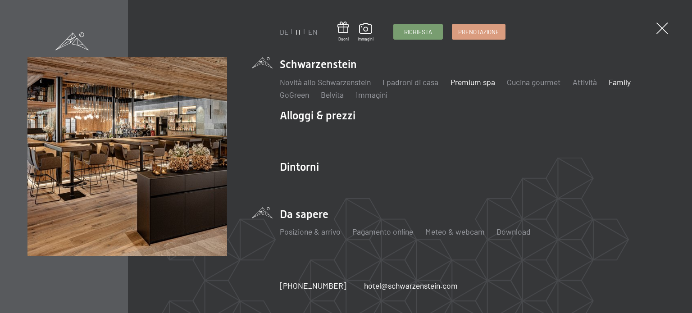
click at [627, 82] on link "Family" at bounding box center [620, 82] width 22 height 10
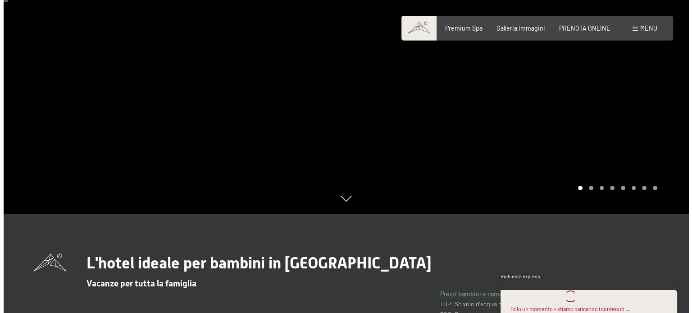
scroll to position [45, 0]
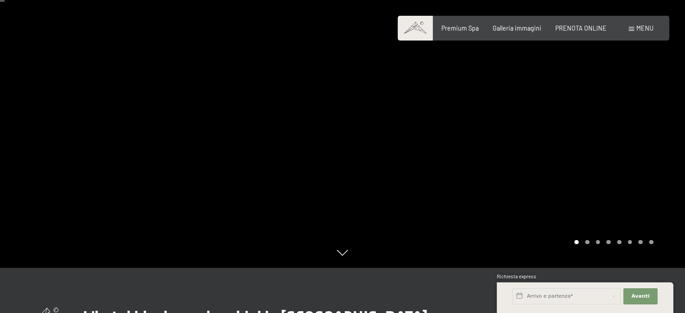
click at [648, 29] on span "Menu" at bounding box center [644, 28] width 17 height 8
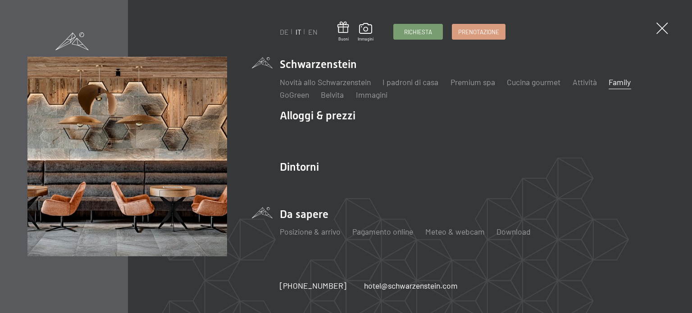
click at [300, 213] on li "Da sapere Posizione & arrivo Pagamento online Meteo & webcam Download" at bounding box center [472, 226] width 385 height 39
click at [510, 234] on link "Download" at bounding box center [513, 232] width 34 height 10
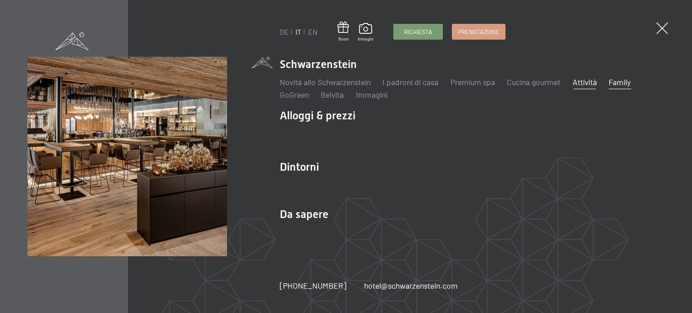
click at [585, 84] on link "Attività" at bounding box center [584, 82] width 24 height 10
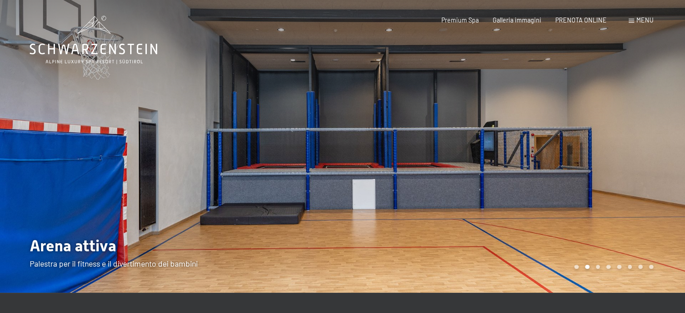
click at [645, 23] on span "Menu" at bounding box center [644, 20] width 17 height 8
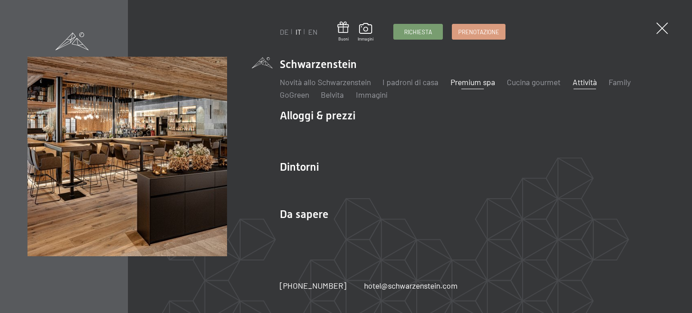
click at [475, 82] on link "Premium spa" at bounding box center [472, 82] width 45 height 10
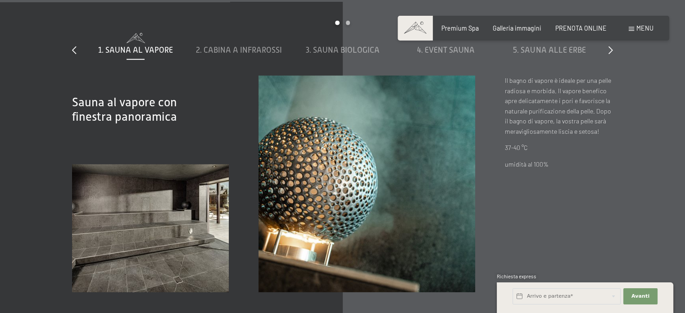
scroll to position [2567, 0]
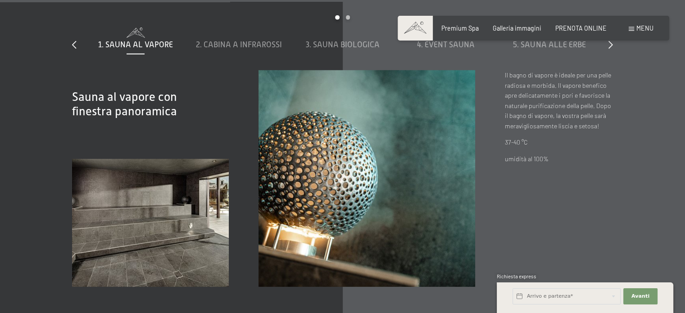
click at [154, 225] on img at bounding box center [150, 223] width 157 height 128
click at [130, 47] on span "1. Sauna al vapore" at bounding box center [135, 45] width 75 height 9
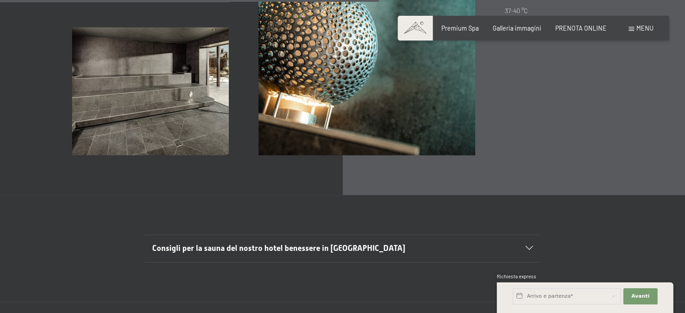
scroll to position [2748, 0]
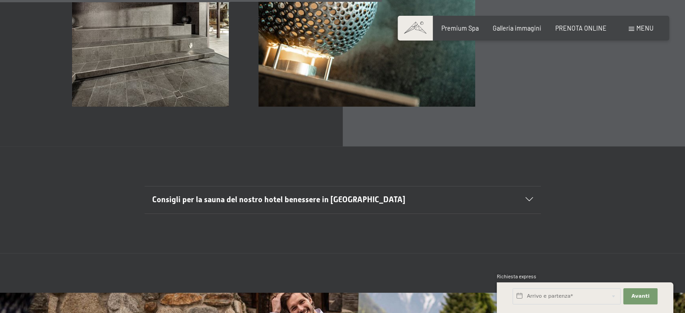
click at [525, 197] on div "Consigli per la sauna del nostro hotel benessere in [GEOGRAPHIC_DATA]" at bounding box center [342, 199] width 381 height 27
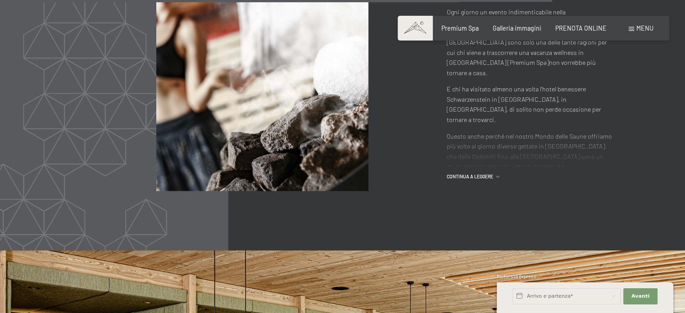
scroll to position [4054, 0]
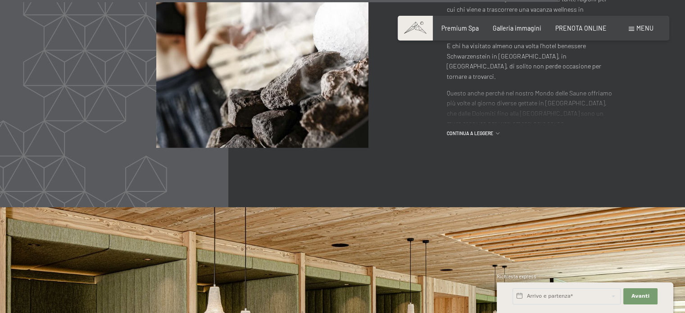
click at [479, 130] on span "continua a leggere" at bounding box center [471, 133] width 49 height 7
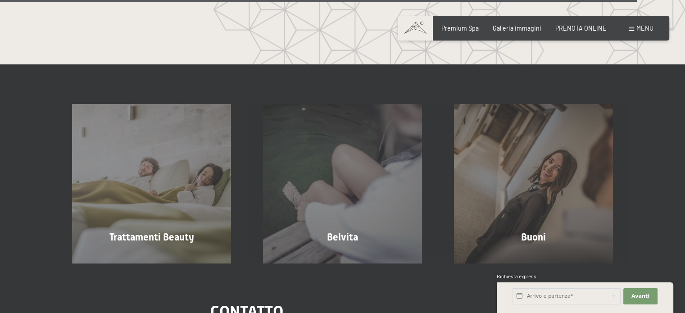
scroll to position [4757, 0]
